Goal: Task Accomplishment & Management: Manage account settings

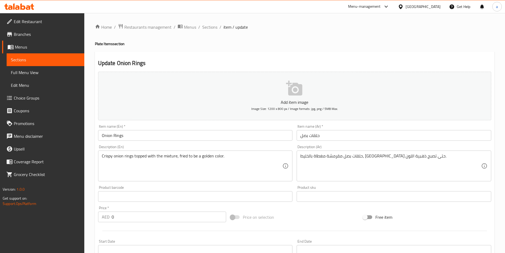
click at [35, 23] on span "Edit Restaurant" at bounding box center [47, 21] width 66 height 6
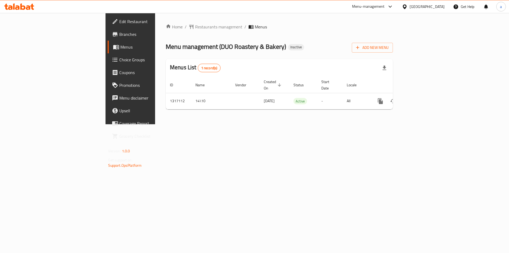
click at [404, 124] on div "Home / Restaurants management / Menus Menu management ( DUO Roastery & Bakery )…" at bounding box center [279, 68] width 248 height 111
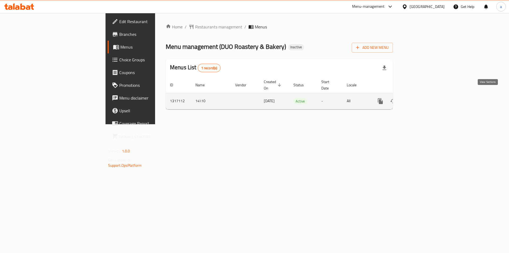
click at [421, 99] on icon "enhanced table" at bounding box center [418, 101] width 5 height 5
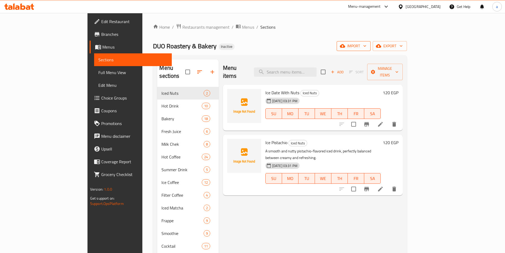
click at [366, 45] on span "import" at bounding box center [353, 46] width 25 height 7
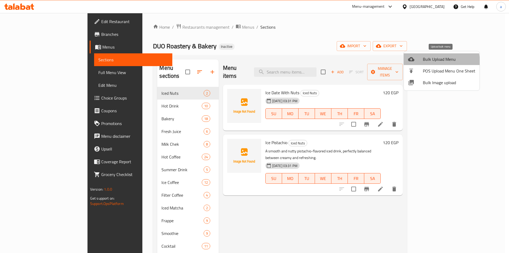
click at [417, 63] on li "Bulk Upload Menu" at bounding box center [442, 59] width 76 height 12
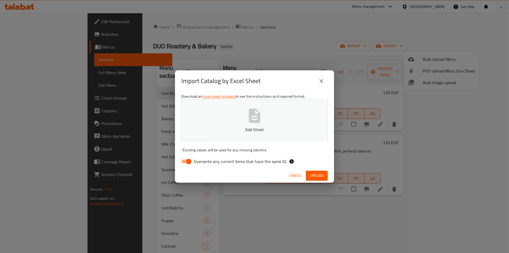
click at [202, 165] on label "Overwrite any current items that have the same ID." at bounding box center [232, 161] width 108 height 10
click at [202, 165] on input "Overwrite any current items that have the same ID." at bounding box center [189, 161] width 30 height 10
checkbox input "false"
click at [249, 127] on p "Add Sheet" at bounding box center [255, 129] width 130 height 6
click at [323, 178] on span "Upload" at bounding box center [316, 175] width 13 height 7
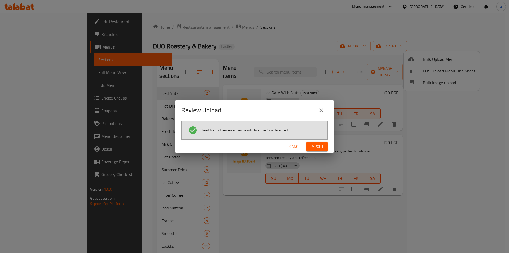
click at [311, 143] on span "Import" at bounding box center [317, 146] width 13 height 7
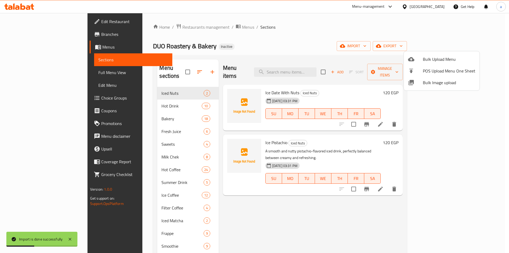
click at [244, 224] on div at bounding box center [254, 126] width 509 height 253
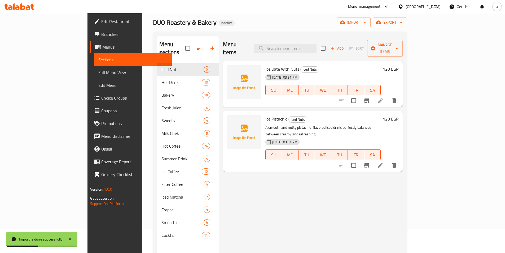
scroll to position [74, 0]
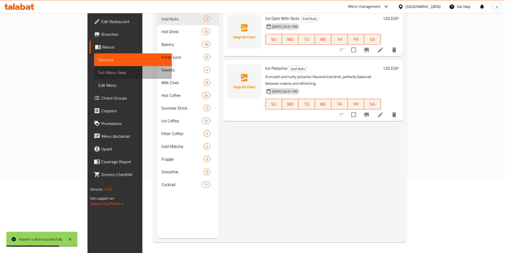
click at [94, 67] on link "Full Menu View" at bounding box center [133, 72] width 78 height 13
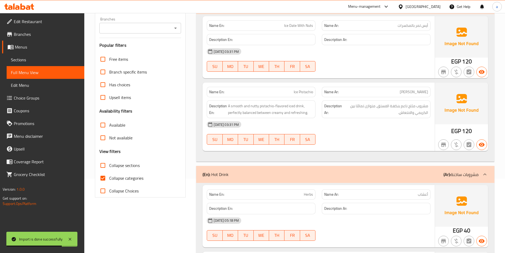
click at [103, 180] on input "Collapse categories" at bounding box center [103, 178] width 13 height 13
checkbox input "false"
click at [99, 165] on input "Collapse sections" at bounding box center [103, 165] width 13 height 13
checkbox input "true"
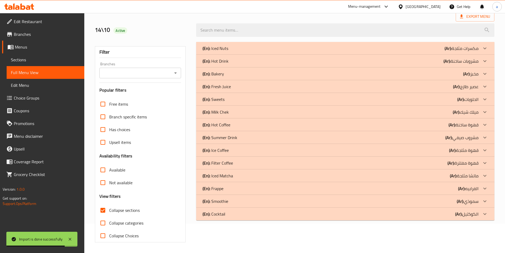
scroll to position [29, 0]
click at [220, 97] on p "(En): Sweets" at bounding box center [214, 99] width 22 height 6
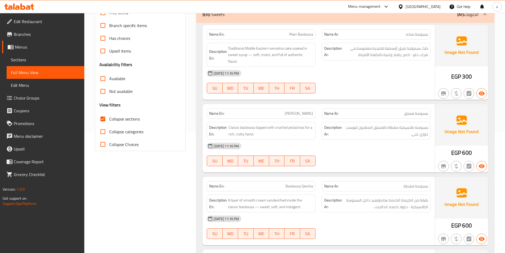
scroll to position [0, 0]
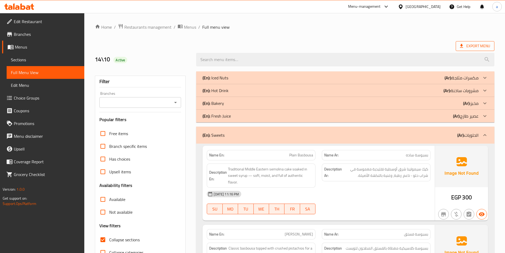
click at [465, 45] on span "Export Menu" at bounding box center [475, 46] width 30 height 7
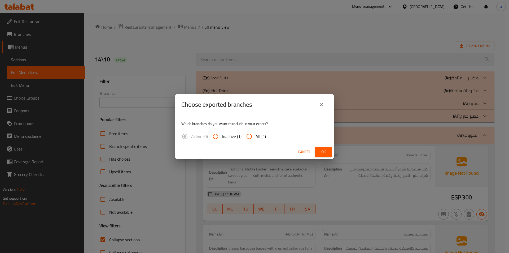
click at [256, 138] on span "All (1)" at bounding box center [261, 136] width 10 height 6
click at [256, 138] on input "All (1)" at bounding box center [249, 136] width 13 height 13
radio input "true"
click at [331, 151] on button "Ok" at bounding box center [323, 152] width 17 height 10
